Goal: Task Accomplishment & Management: Use online tool/utility

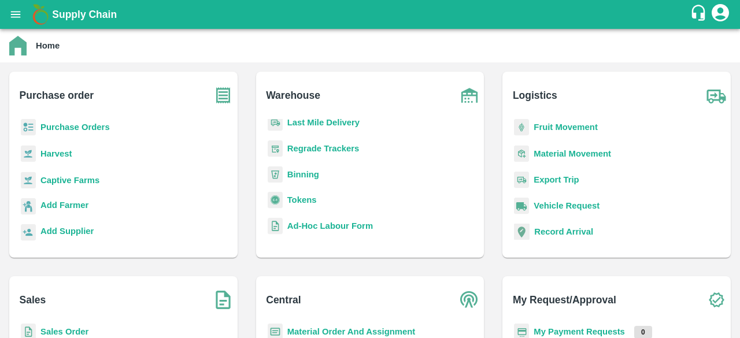
scroll to position [133, 0]
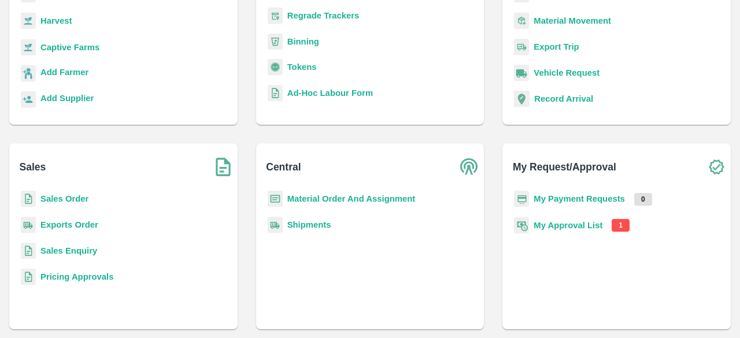
click at [574, 225] on b "My Approval List" at bounding box center [567, 225] width 69 height 9
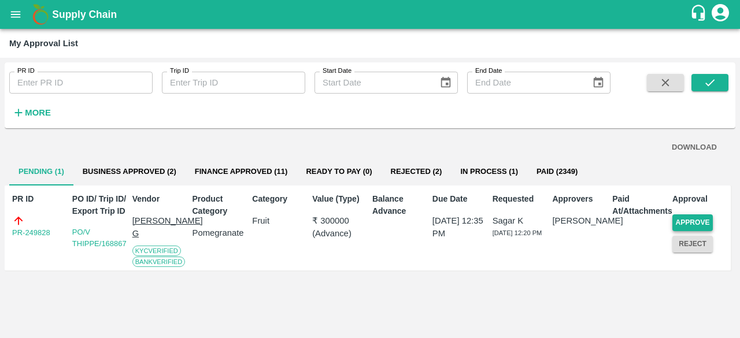
click at [693, 219] on button "Approve" at bounding box center [692, 222] width 40 height 17
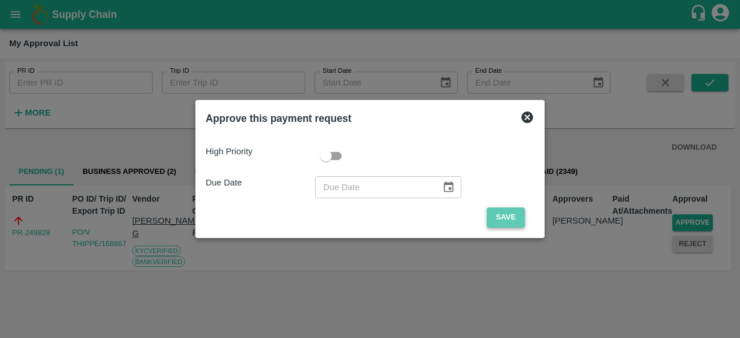
click at [495, 216] on button "Save" at bounding box center [505, 217] width 38 height 20
